Goal: Task Accomplishment & Management: Manage account settings

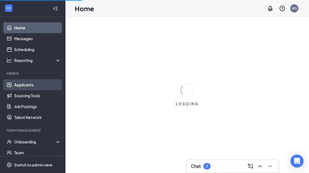
click at [17, 85] on link "Applicants" at bounding box center [37, 85] width 47 height 11
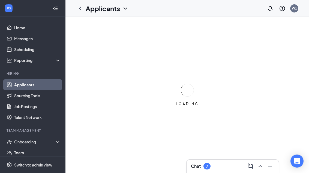
click at [259, 170] on icon "ChevronUp" at bounding box center [260, 166] width 7 height 7
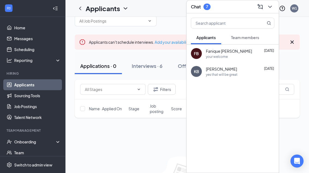
scroll to position [14, 0]
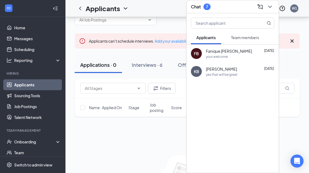
click at [278, 13] on div "Chat 7" at bounding box center [232, 6] width 92 height 13
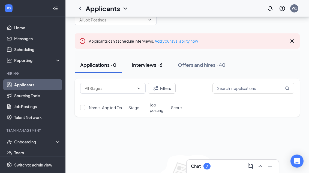
click at [138, 66] on div "Interviews · 6" at bounding box center [147, 65] width 31 height 7
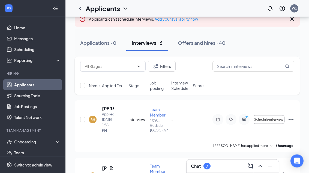
scroll to position [36, 0]
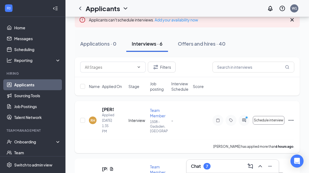
click at [246, 125] on div at bounding box center [243, 120] width 11 height 11
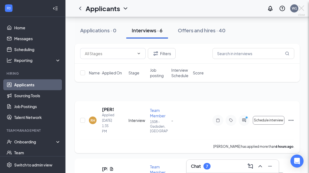
scroll to position [53, 0]
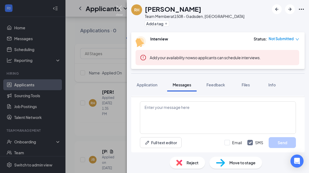
click at [120, 13] on img at bounding box center [119, 10] width 7 height 11
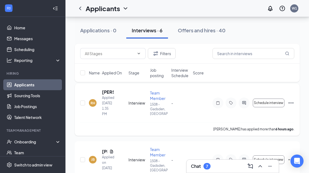
click at [284, 99] on div "Schedule interview" at bounding box center [253, 103] width 82 height 11
